Goal: Task Accomplishment & Management: Manage account settings

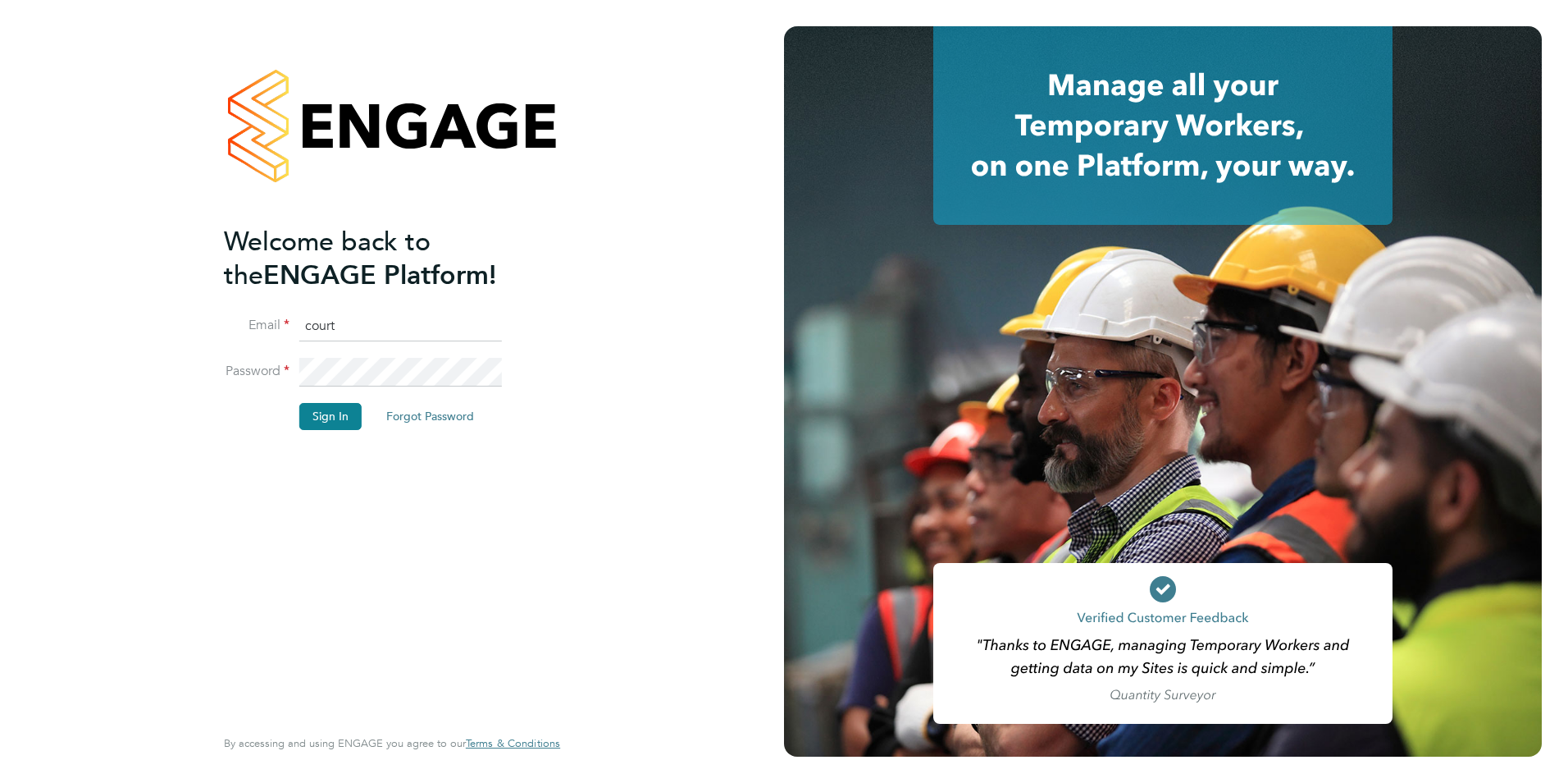
type input "courtney@recruit2you.co.uk"
click at [347, 408] on button "Sign In" at bounding box center [331, 415] width 62 height 26
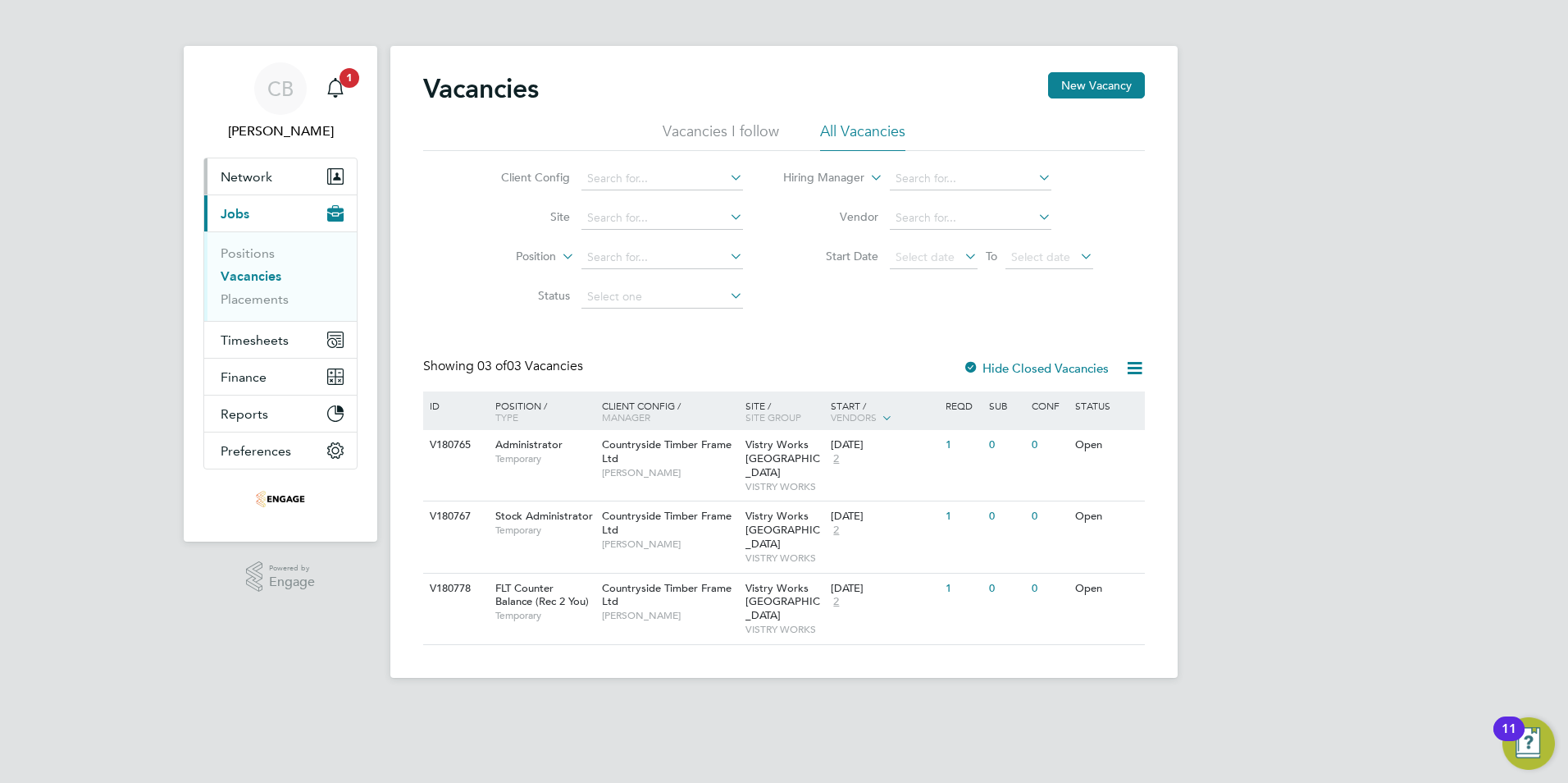
click at [258, 179] on span "Network" at bounding box center [247, 176] width 52 height 16
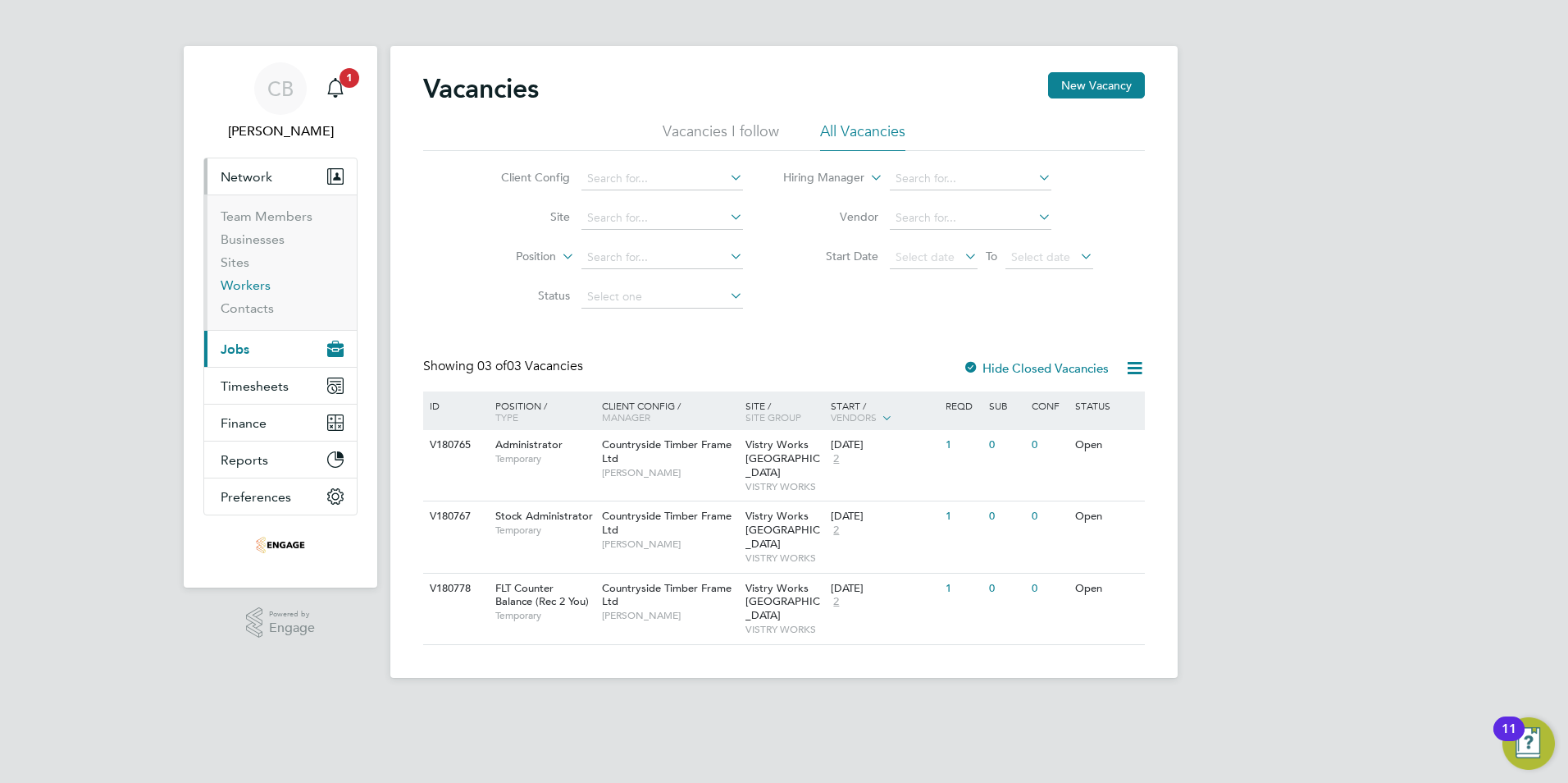
click at [246, 288] on link "Workers" at bounding box center [246, 284] width 50 height 16
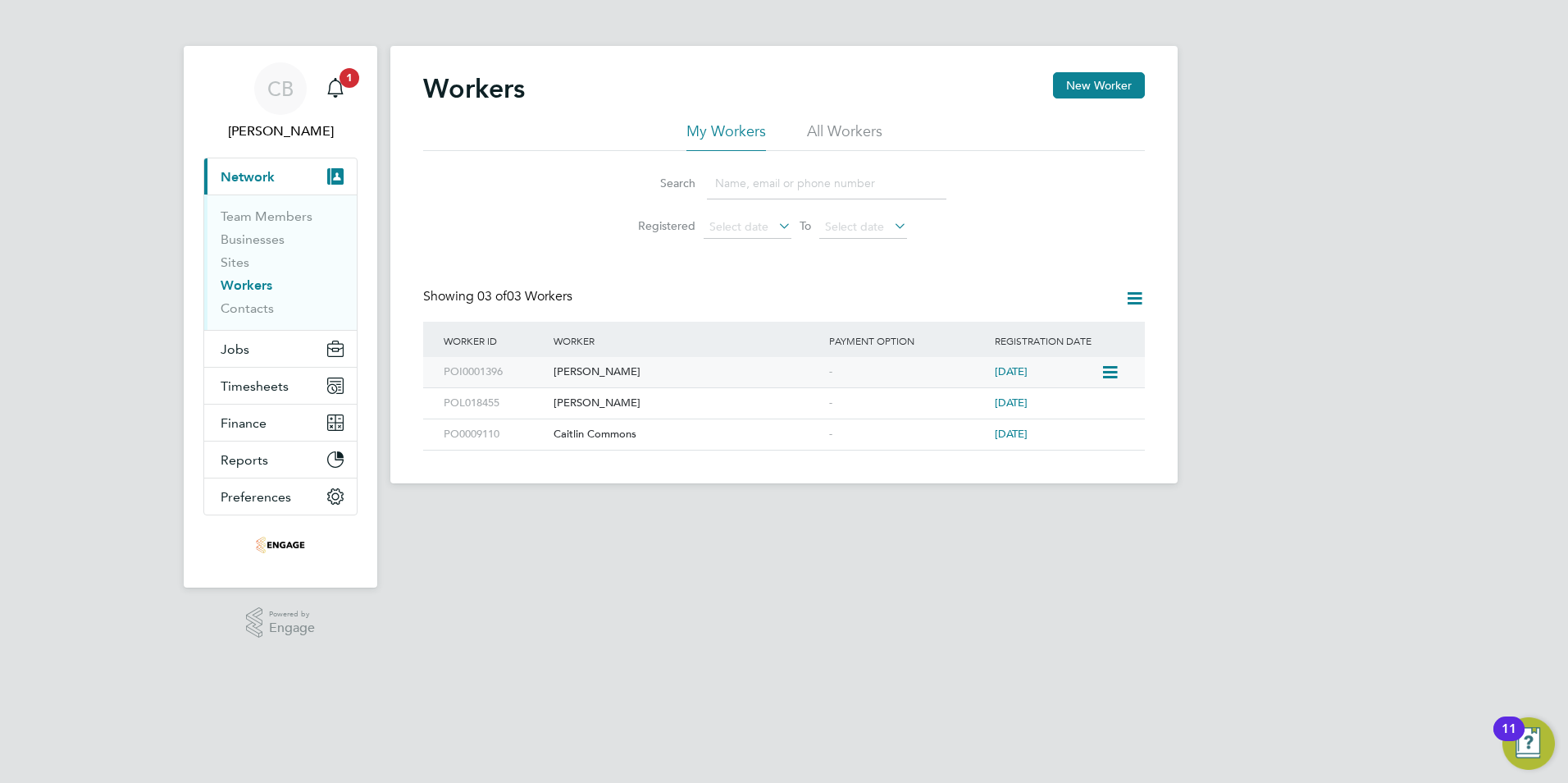
click at [576, 378] on div "[PERSON_NAME]" at bounding box center [687, 372] width 275 height 30
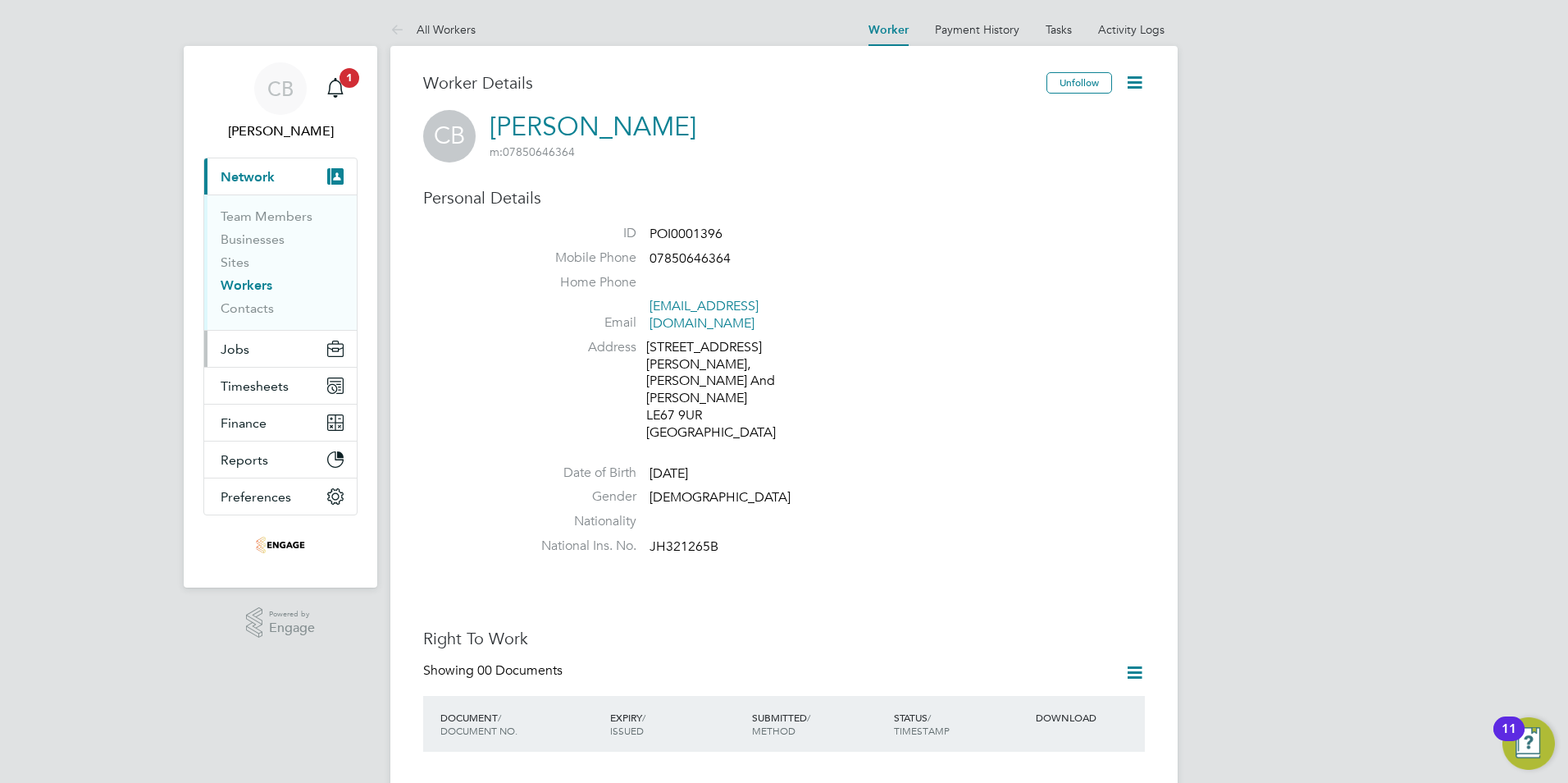
click at [263, 347] on button "Jobs" at bounding box center [280, 348] width 153 height 36
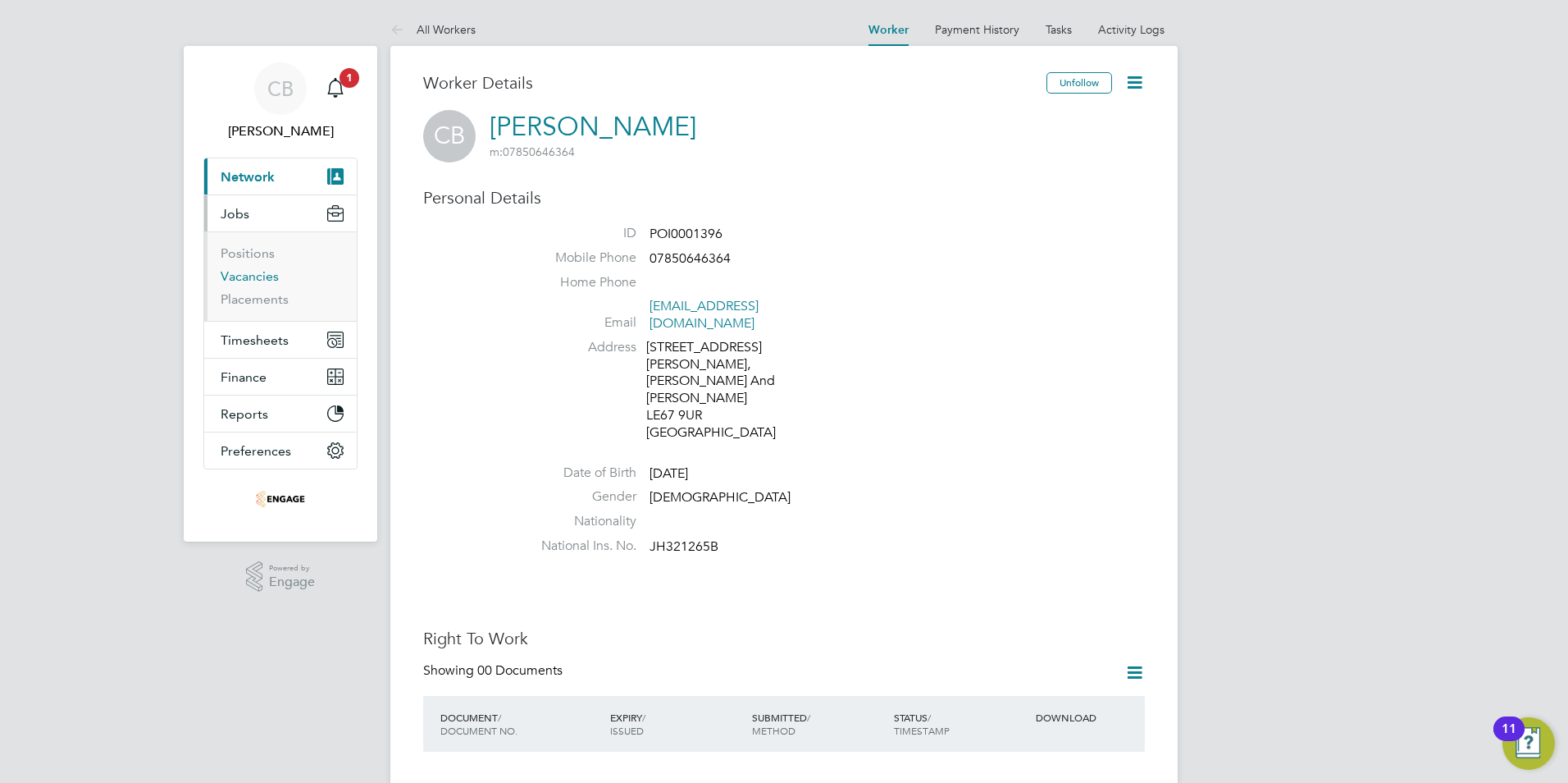
click at [266, 275] on link "Vacancies" at bounding box center [249, 276] width 58 height 16
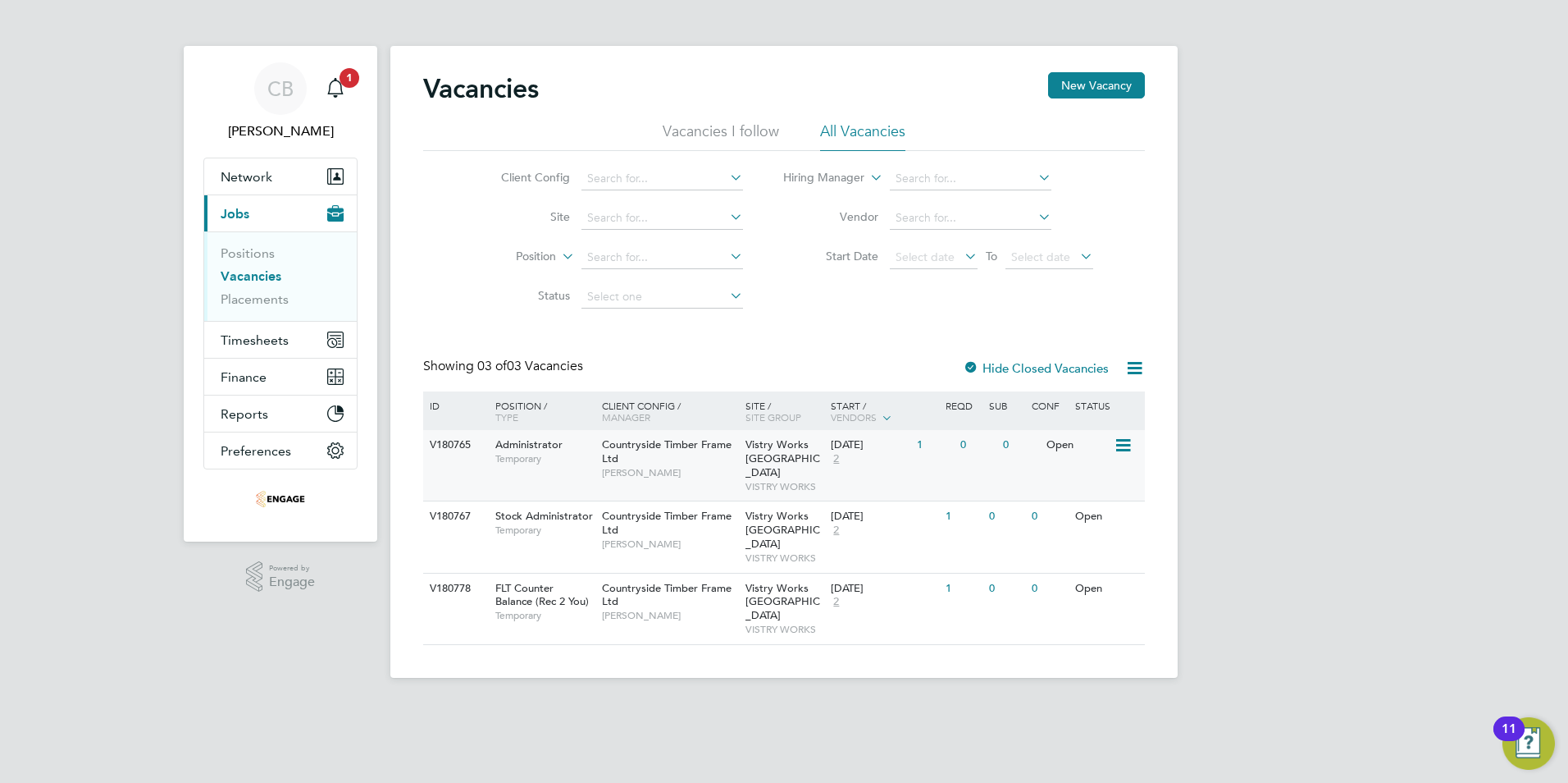
click at [837, 459] on span "2" at bounding box center [836, 459] width 11 height 14
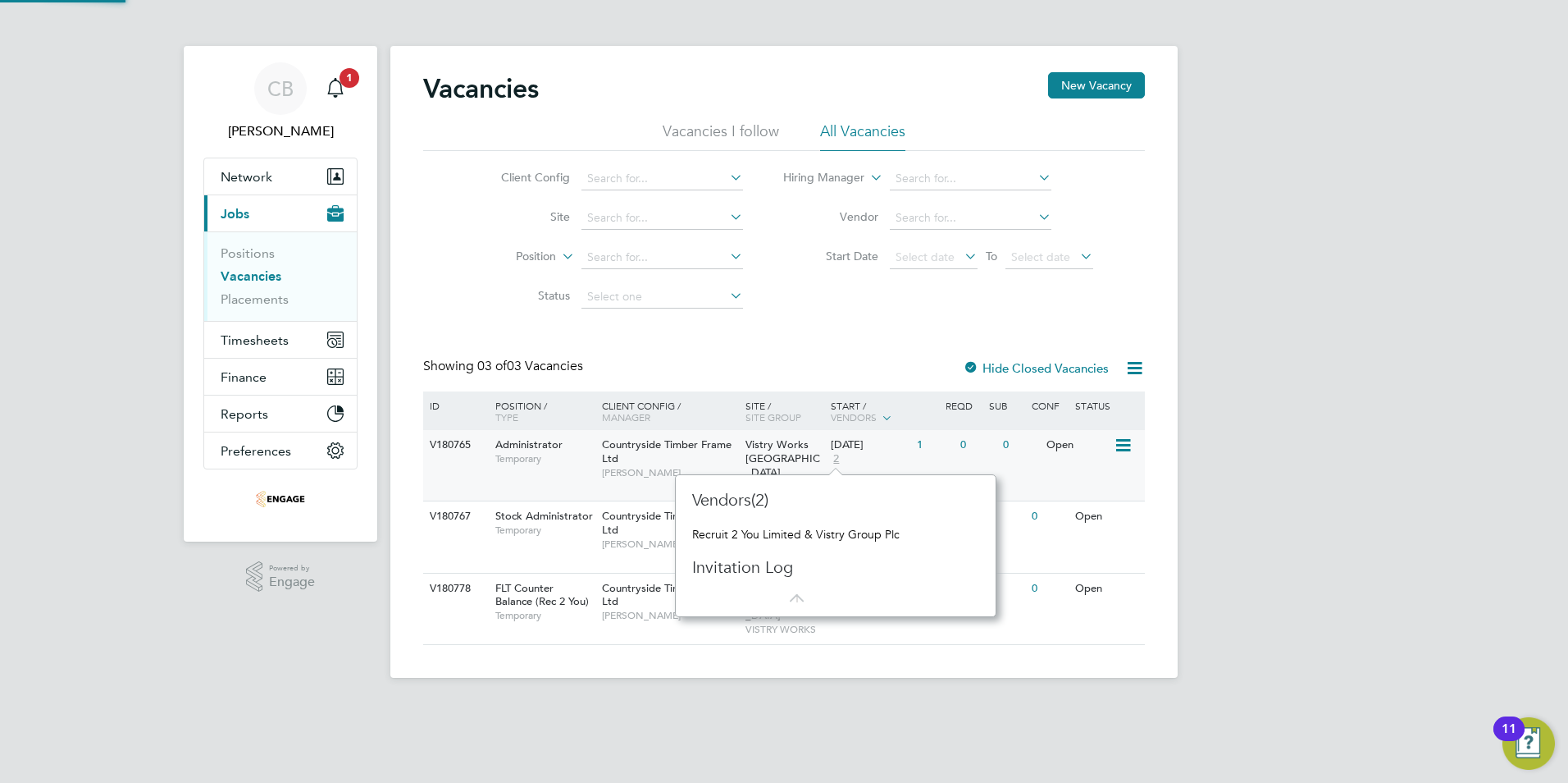
scroll to position [15, 12]
click at [1420, 364] on div "CB Courtney Bower Notifications 1 Applications: Network Team Members Businesses…" at bounding box center [784, 352] width 1568 height 704
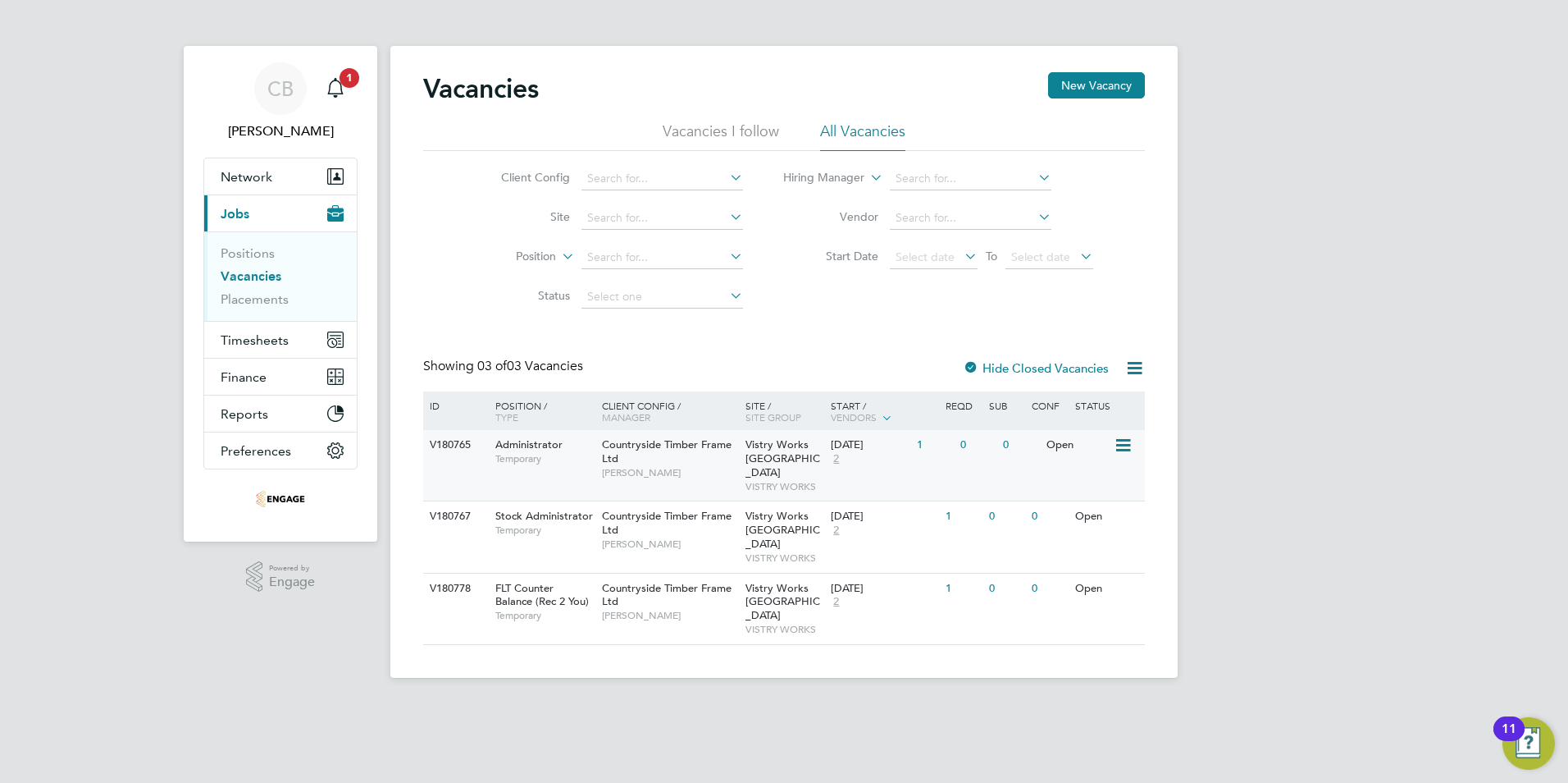
click at [1120, 445] on icon at bounding box center [1123, 445] width 17 height 19
click at [1400, 398] on div "CB Courtney Bower Notifications 1 Applications: Network Team Members Businesses…" at bounding box center [784, 352] width 1568 height 704
click at [263, 185] on button "Network" at bounding box center [280, 176] width 153 height 36
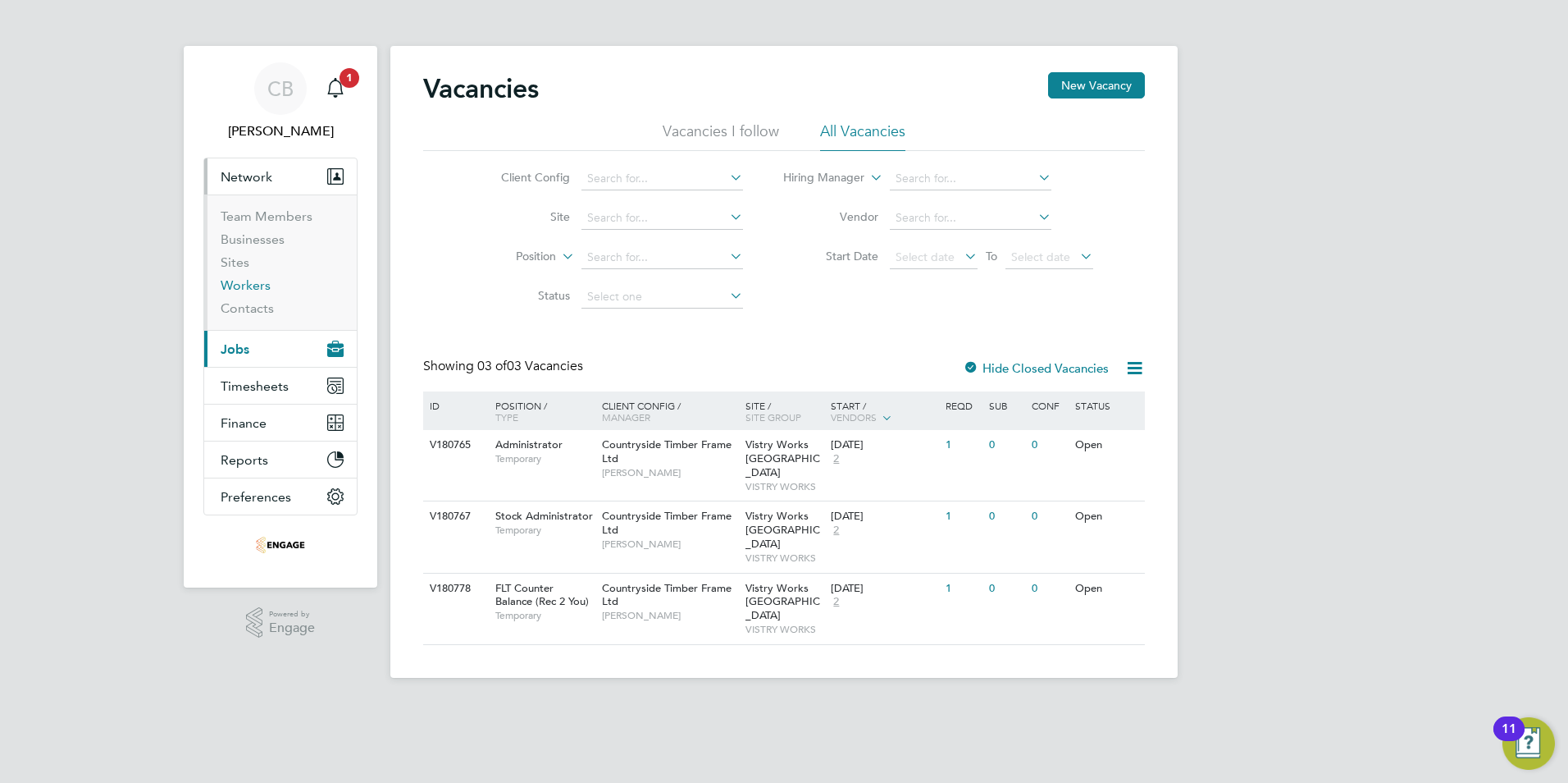
click at [247, 281] on link "Workers" at bounding box center [246, 284] width 50 height 16
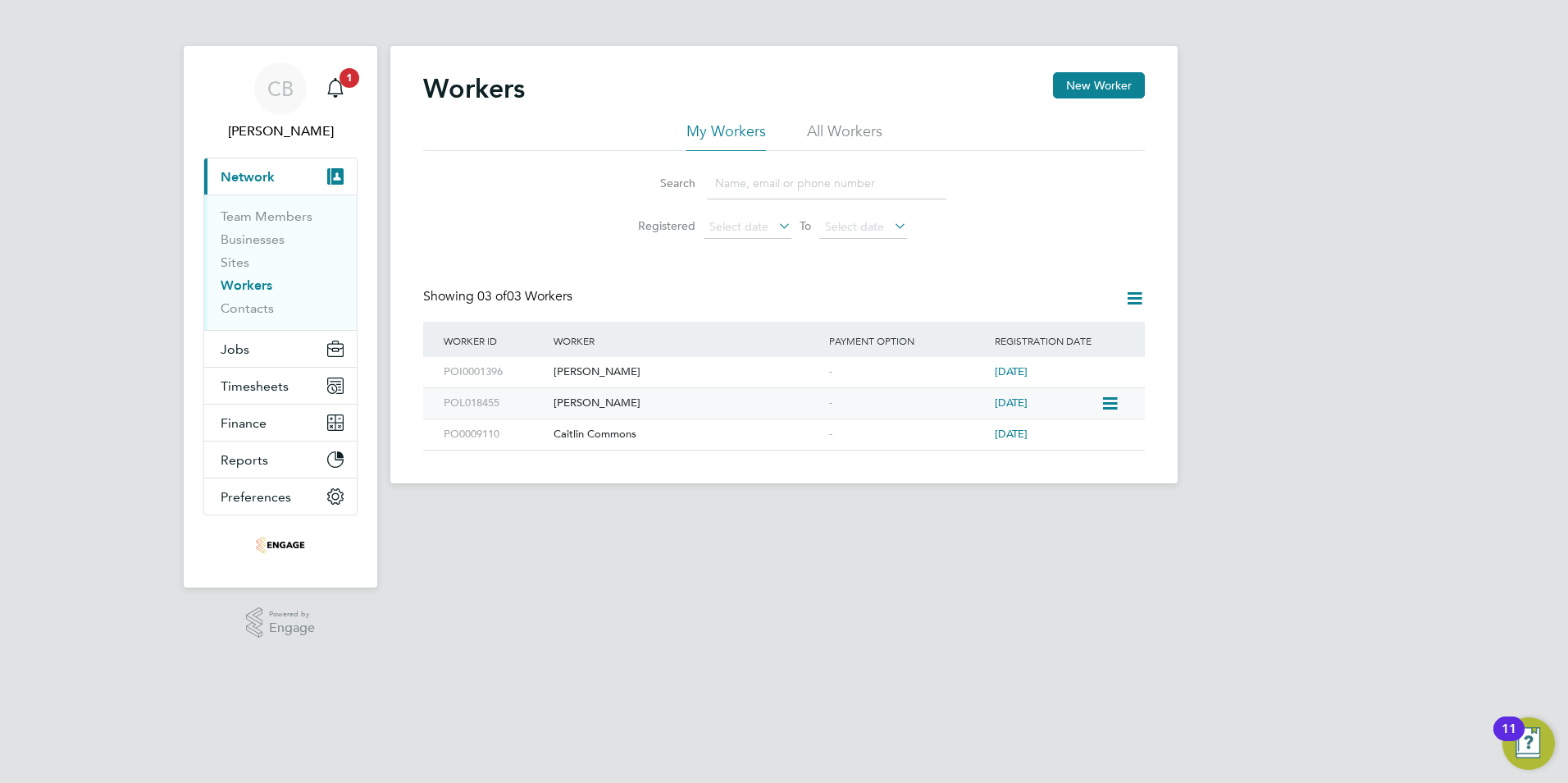
click at [584, 405] on div "Sonia Gadek" at bounding box center [687, 403] width 275 height 30
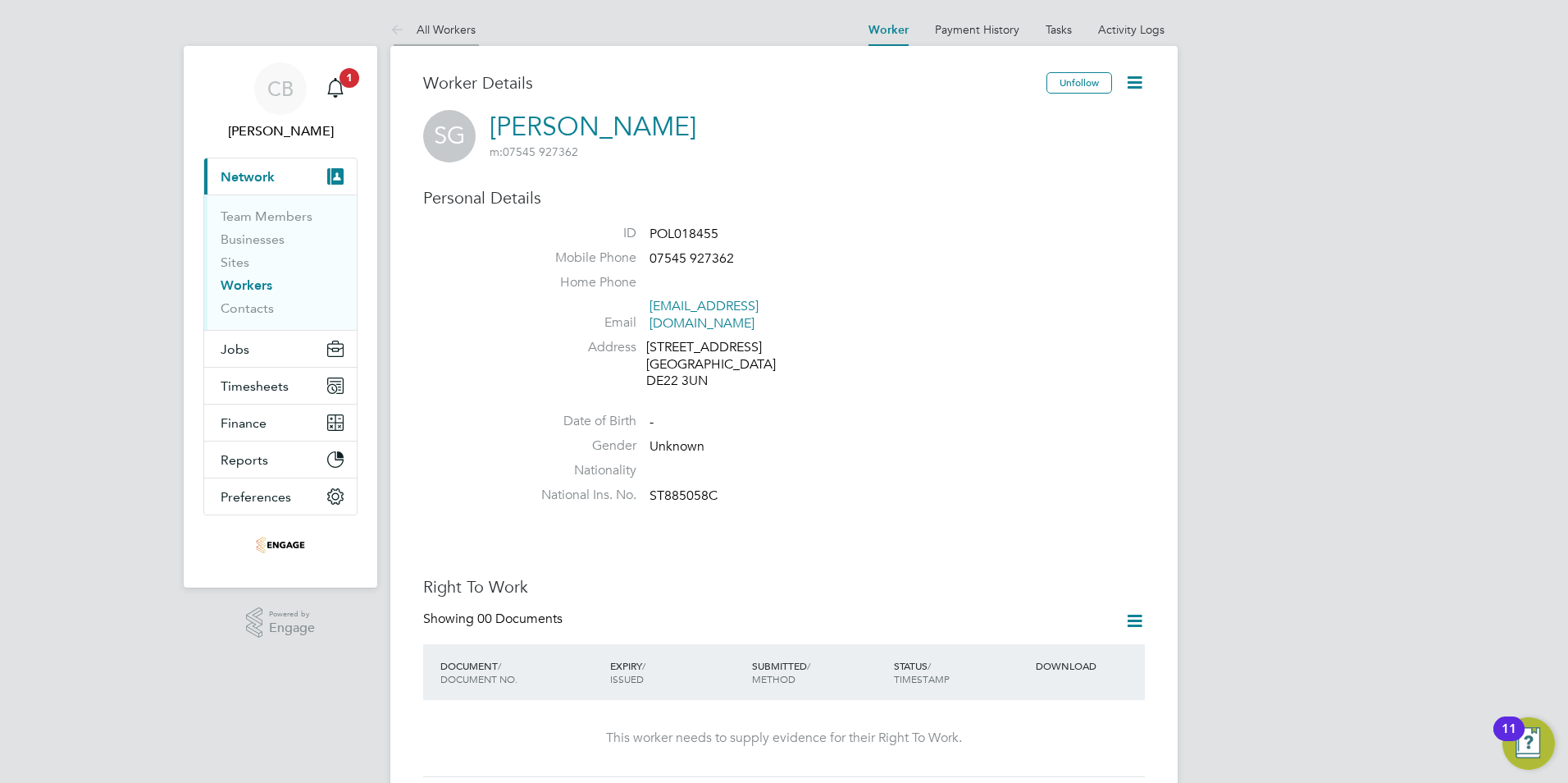
click at [436, 28] on link "All Workers" at bounding box center [433, 29] width 86 height 15
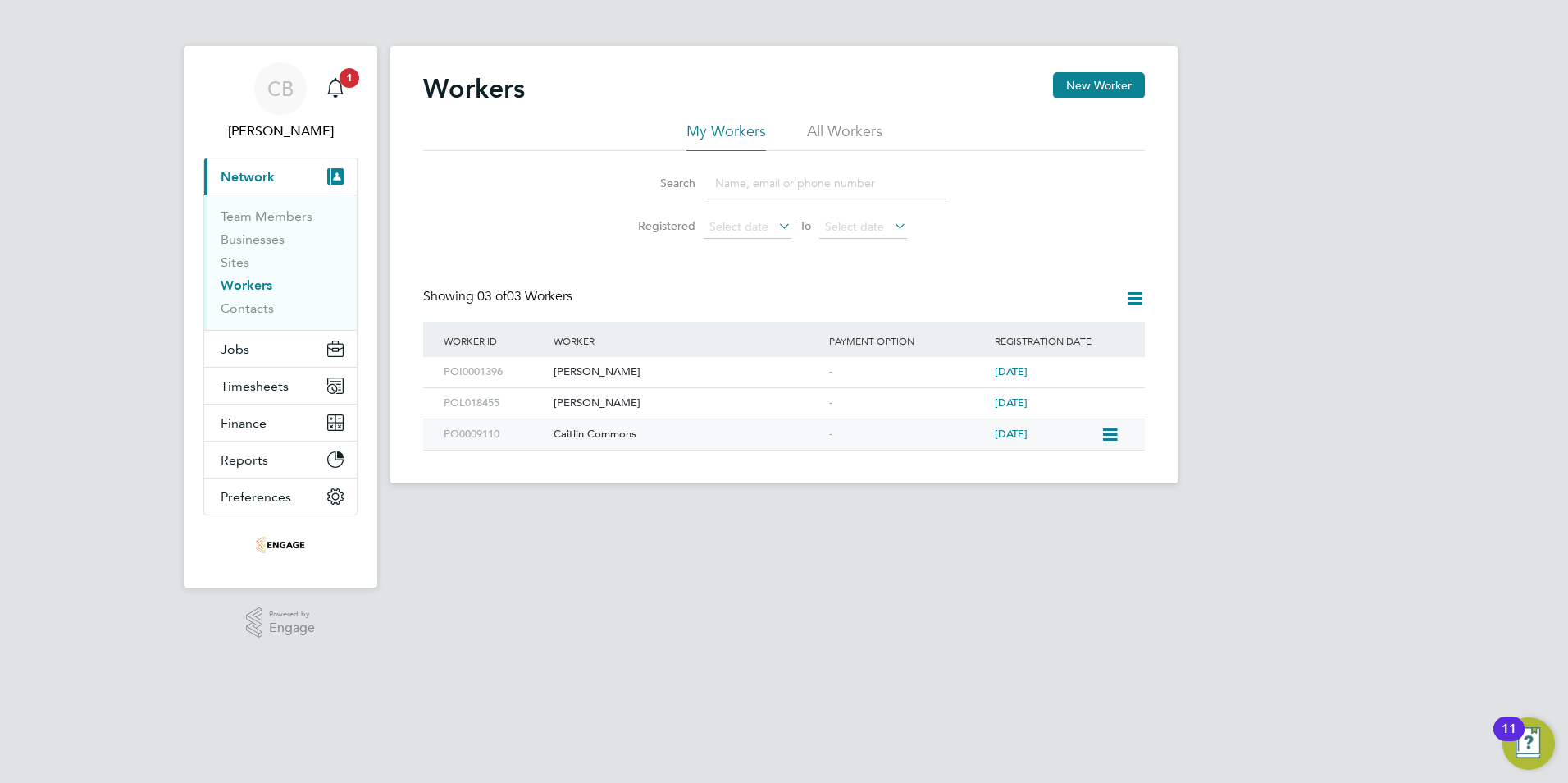
click at [591, 437] on div "Caitlin Commons" at bounding box center [687, 435] width 275 height 30
click at [261, 354] on button "Jobs" at bounding box center [280, 348] width 153 height 36
click at [613, 372] on div "[PERSON_NAME]" at bounding box center [687, 372] width 275 height 30
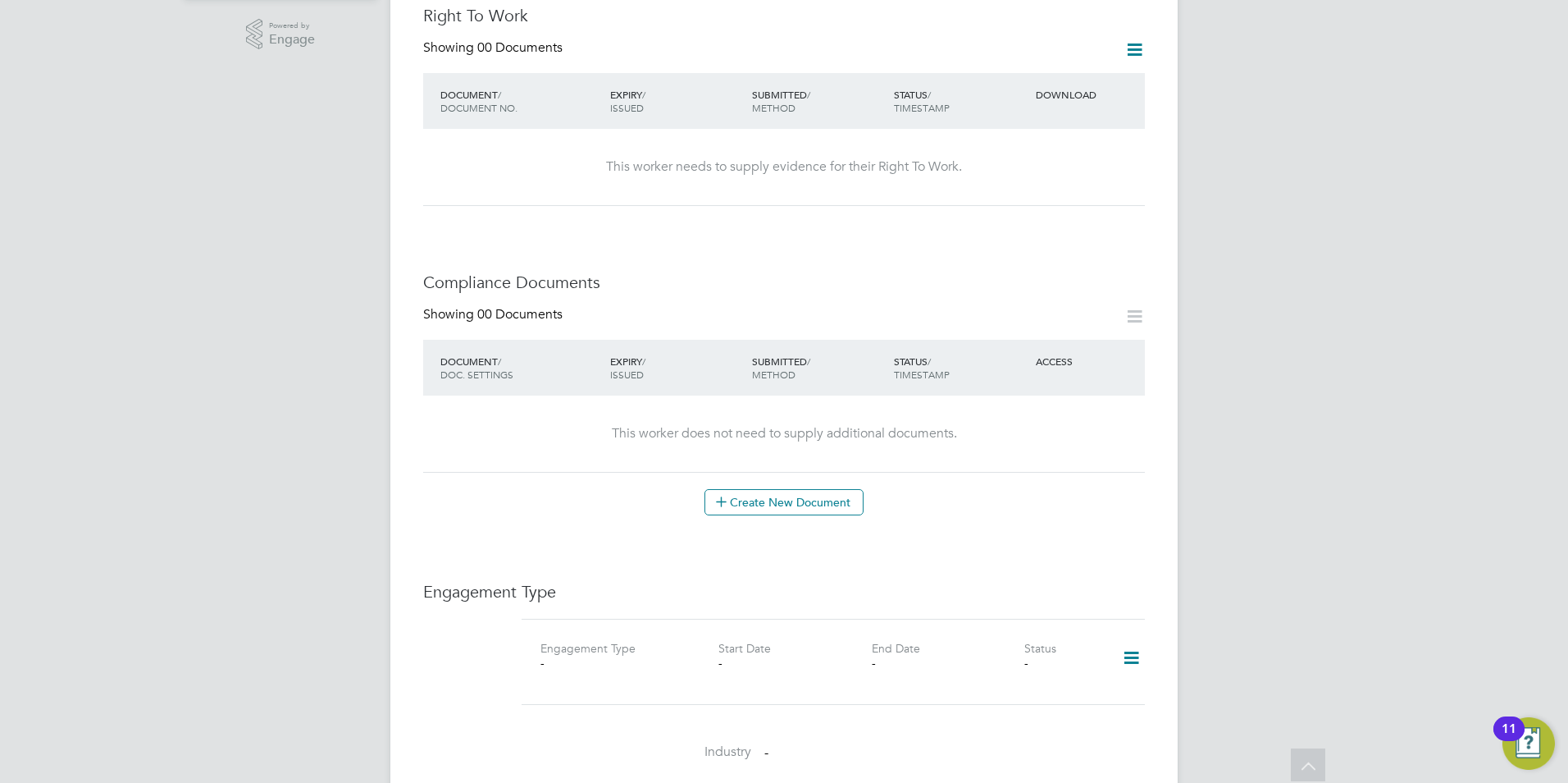
scroll to position [574, 0]
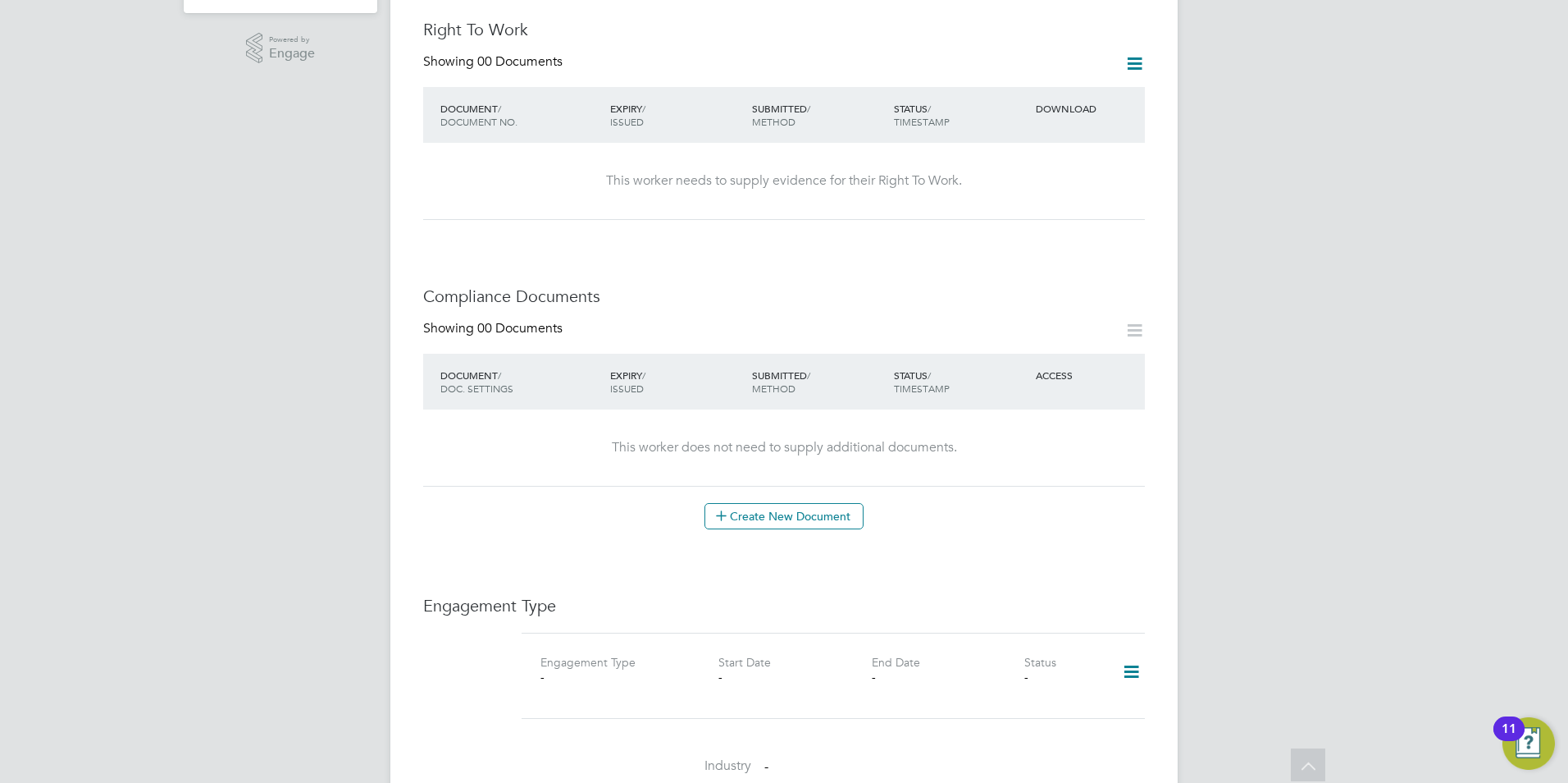
click at [930, 382] on span "TIMESTAMP" at bounding box center [922, 389] width 55 height 13
click at [497, 320] on span "00 Documents" at bounding box center [520, 328] width 86 height 17
click at [497, 360] on div "DOCUMENT / DOC. SETTINGS" at bounding box center [521, 381] width 169 height 43
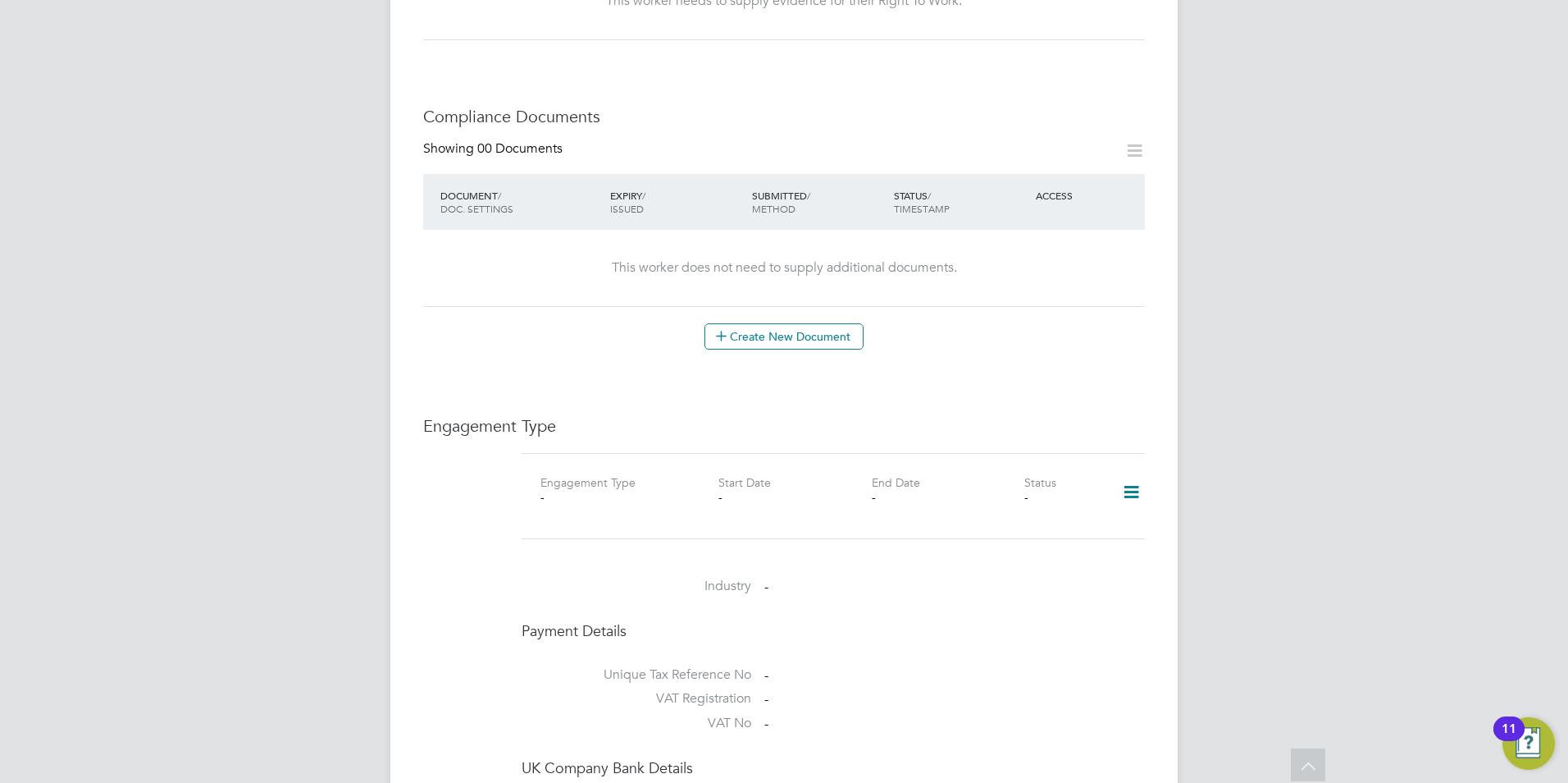
scroll to position [311, 0]
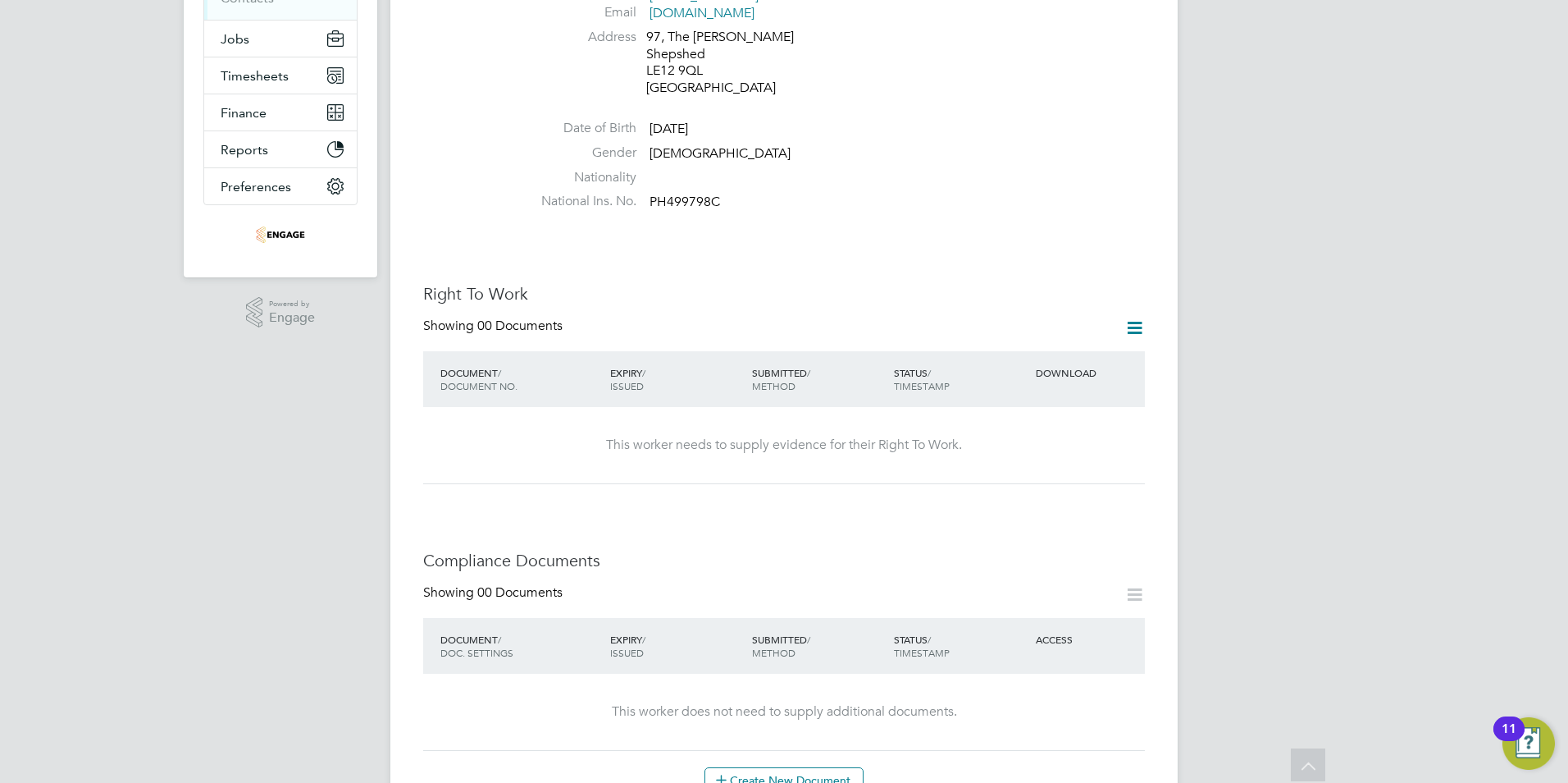
click at [1141, 317] on icon at bounding box center [1134, 327] width 20 height 20
click at [705, 265] on div "Worker Details Unfollow CC Caitlin Commons m: 07973 561956 Personal Details ID …" at bounding box center [784, 730] width 721 height 1938
drag, startPoint x: 1032, startPoint y: 356, endPoint x: 1040, endPoint y: 358, distance: 8.2
click at [1032, 358] on div "DOWNLOAD" at bounding box center [1088, 372] width 113 height 29
click at [1065, 358] on div "DOWNLOAD" at bounding box center [1088, 372] width 113 height 29
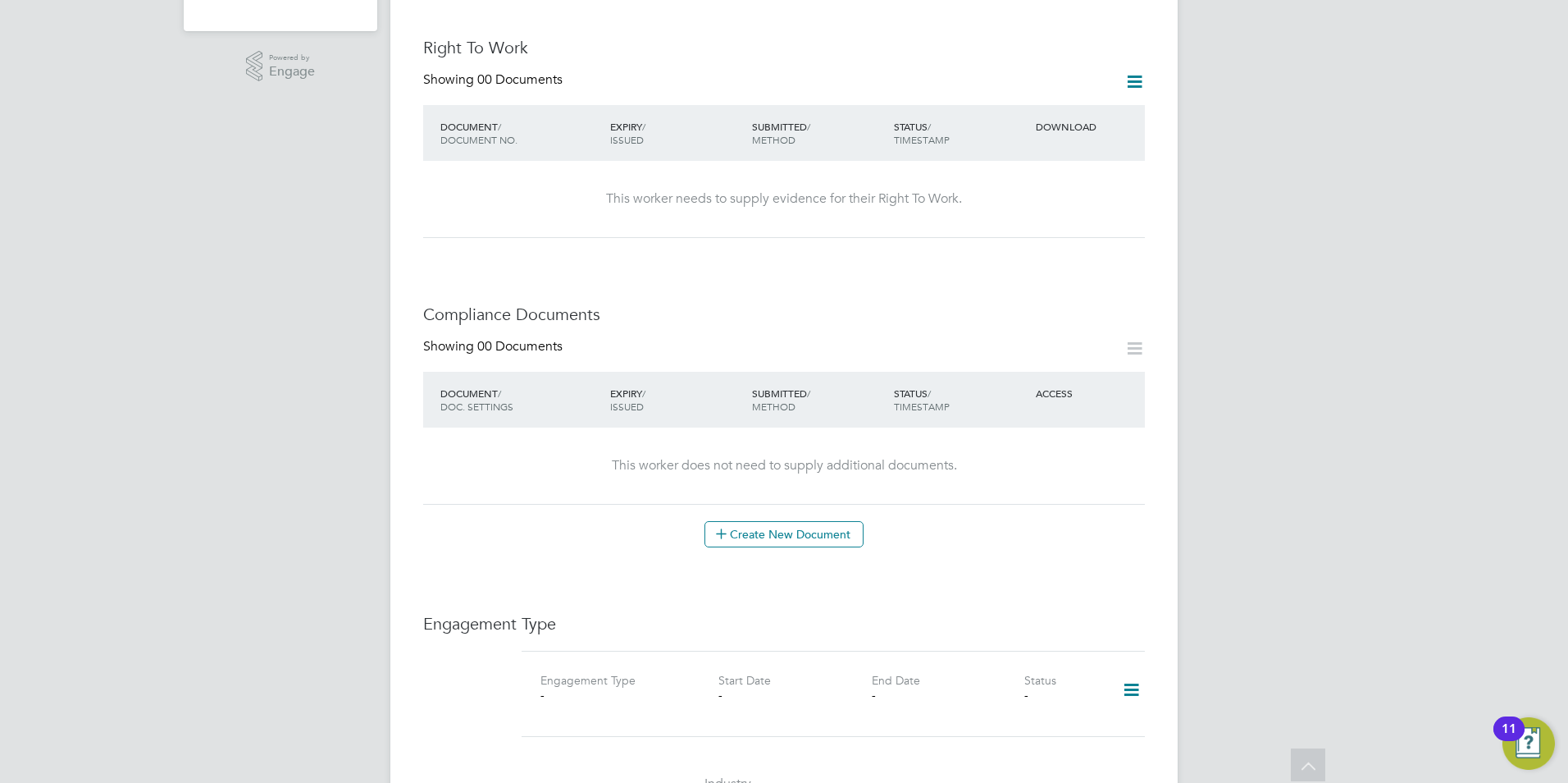
scroll to position [0, 0]
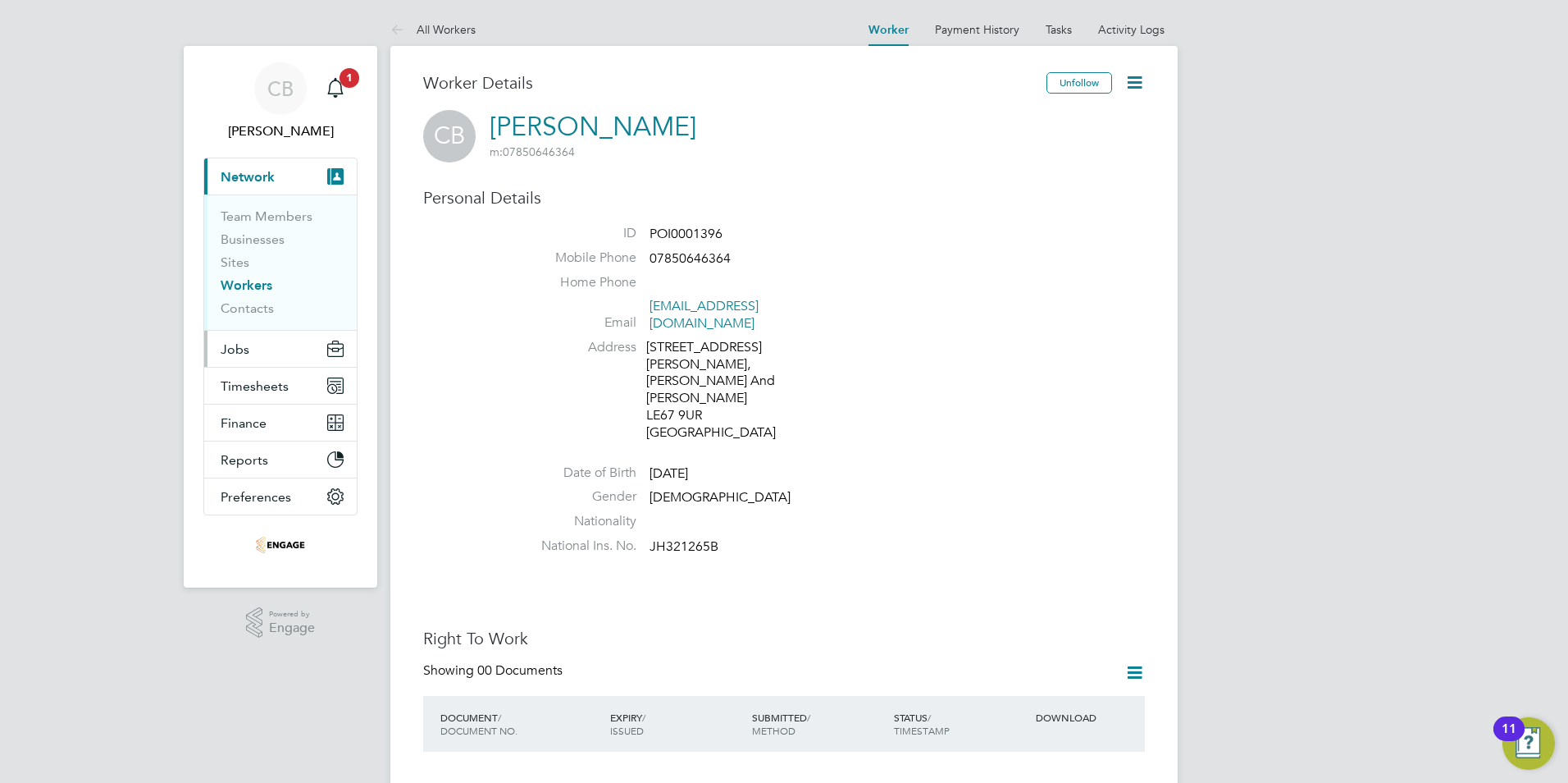
click at [248, 356] on button "Jobs" at bounding box center [280, 348] width 153 height 36
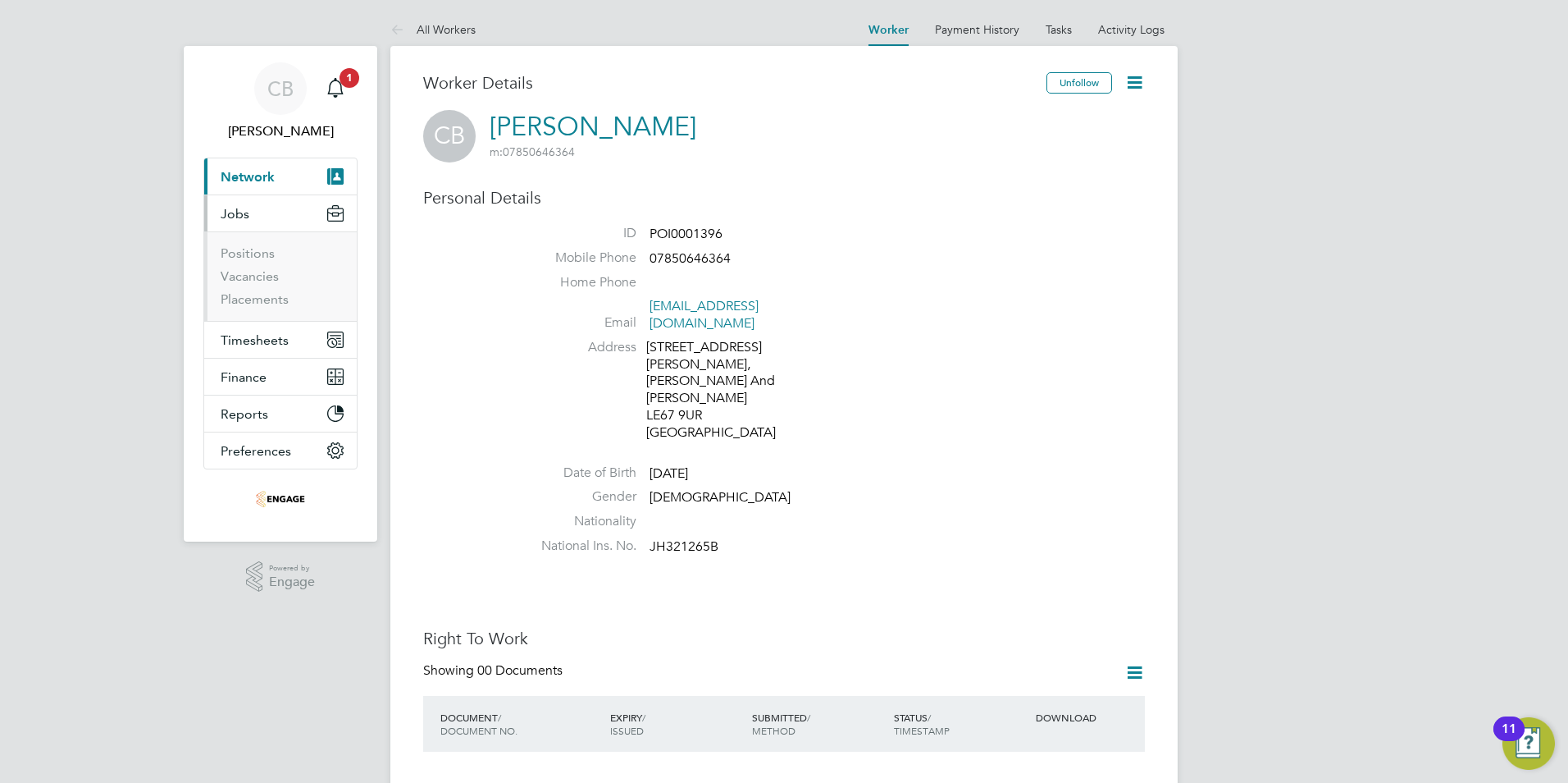
click at [265, 216] on button "Jobs" at bounding box center [280, 213] width 153 height 36
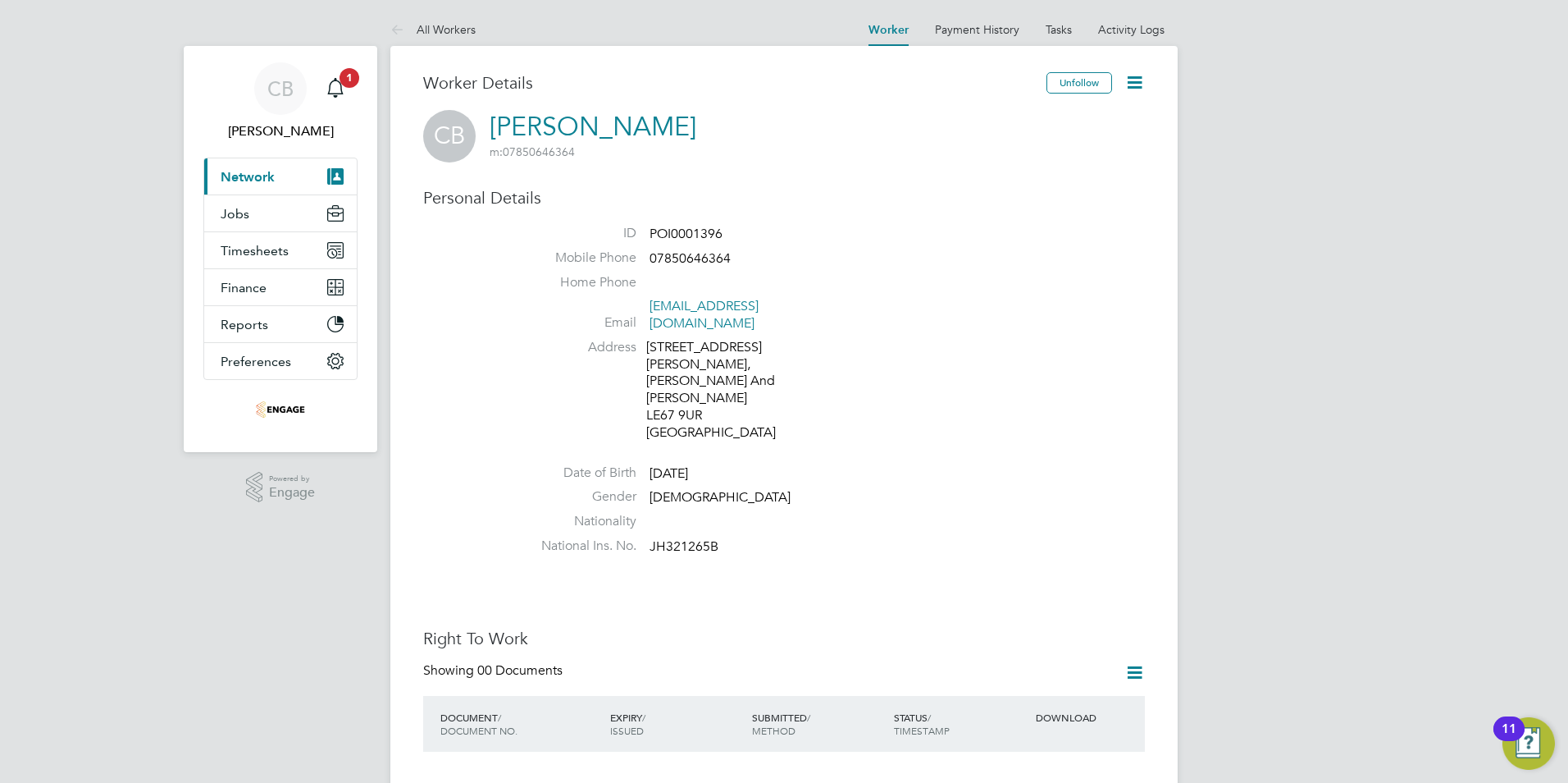
click at [254, 182] on span "Network" at bounding box center [247, 176] width 55 height 16
